Goal: Check status: Check status

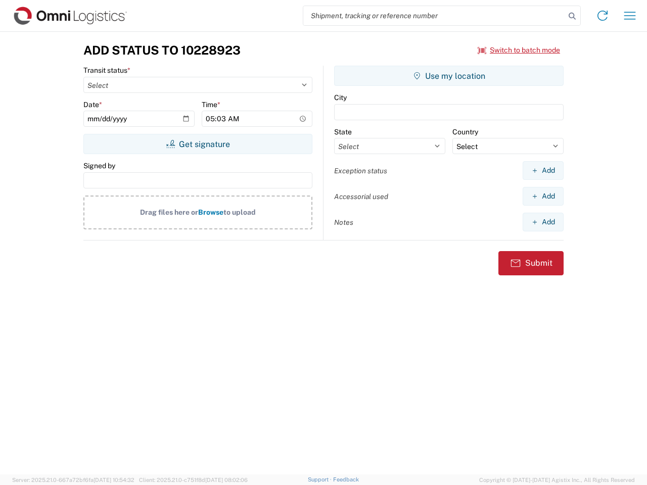
click at [434, 16] on input "search" at bounding box center [434, 15] width 262 height 19
click at [572, 16] on icon at bounding box center [572, 16] width 14 height 14
click at [603, 16] on icon at bounding box center [603, 16] width 16 height 16
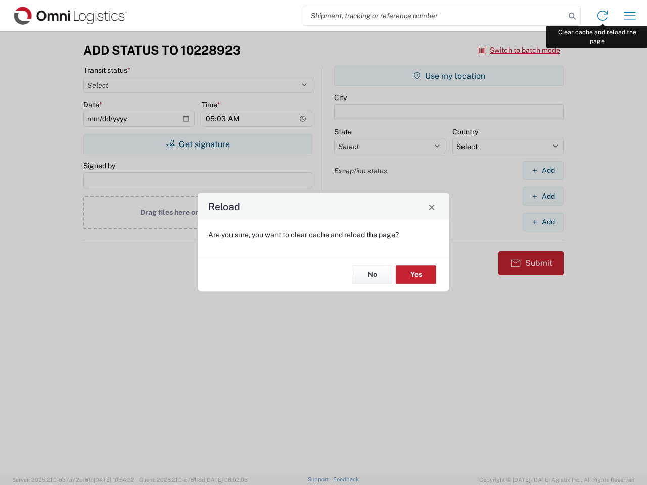
click at [630, 16] on div "Reload Are you sure, you want to clear cache and reload the page? No Yes" at bounding box center [323, 242] width 647 height 485
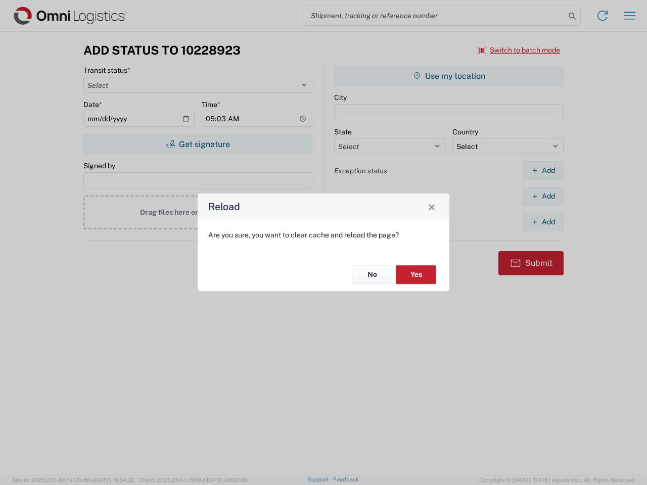
click at [519, 50] on div "Reload Are you sure, you want to clear cache and reload the page? No Yes" at bounding box center [323, 242] width 647 height 485
click at [198, 144] on div "Reload Are you sure, you want to clear cache and reload the page? No Yes" at bounding box center [323, 242] width 647 height 485
click at [449, 76] on div "Reload Are you sure, you want to clear cache and reload the page? No Yes" at bounding box center [323, 242] width 647 height 485
click at [543, 170] on div "Reload Are you sure, you want to clear cache and reload the page? No Yes" at bounding box center [323, 242] width 647 height 485
click at [543, 196] on div "Reload Are you sure, you want to clear cache and reload the page? No Yes" at bounding box center [323, 242] width 647 height 485
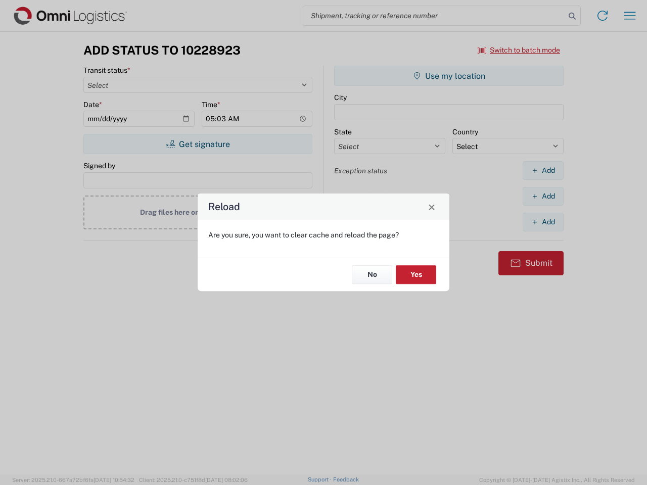
click at [543, 222] on div "Reload Are you sure, you want to clear cache and reload the page? No Yes" at bounding box center [323, 242] width 647 height 485
